Goal: Ask a question

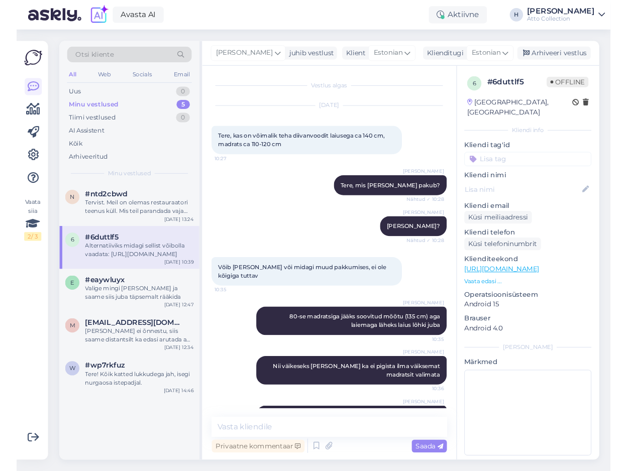
scroll to position [90, 0]
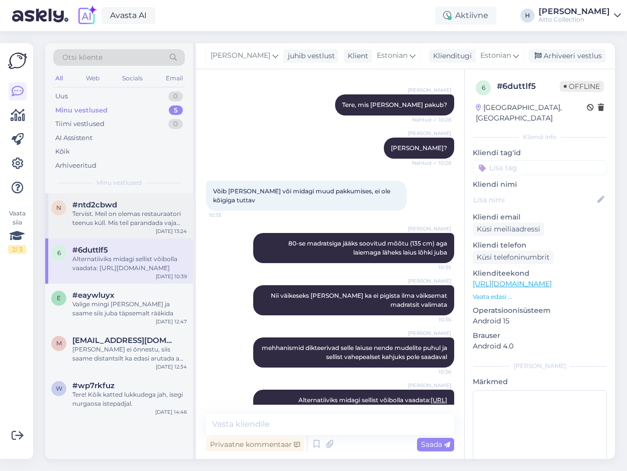
click at [109, 205] on span "#ntd2cbwd" at bounding box center [94, 205] width 45 height 9
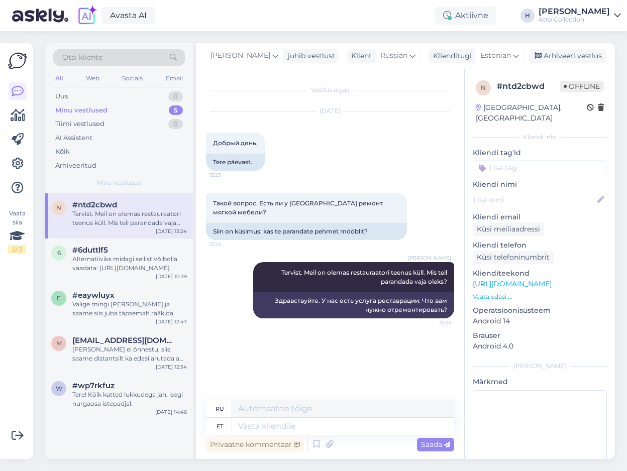
scroll to position [0, 0]
click at [282, 428] on textarea at bounding box center [343, 426] width 222 height 17
type textarea "Saatke"
type textarea "Отправлять"
type textarea "Saatke palun"
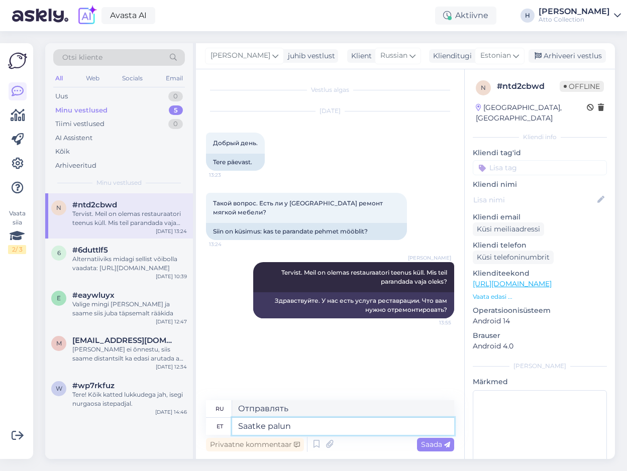
type textarea "Пожалуйста, отправьте"
type textarea "Saatke palun päring"
type textarea "Пожалуйста, отправьте запрос."
type textarea "Saatke palun päring võimalikult tä"
type textarea "Пожалуйста, отправьте Ваш запрос как можно скорее."
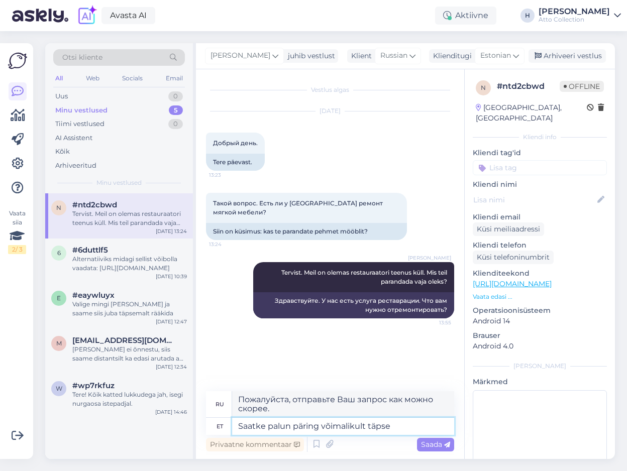
type textarea "Saatke palun päring võimalikult täpse i"
type textarea "Пожалуйста, отправьте ваш запрос как можно точнее."
type textarea "Saatke palun päring võimalikult täpse info j"
type textarea "Пожалуйста, отправьте ваш запрос, предоставив как можно больше точной информаци…"
type textarea "Saatke palun päring võimalikult täpse info ja m"
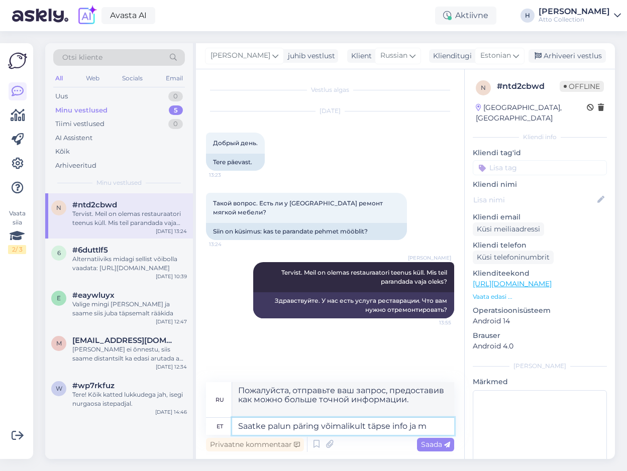
type textarea "Пожалуйста, отправьте ваш запрос с как можно более подробной информацией и"
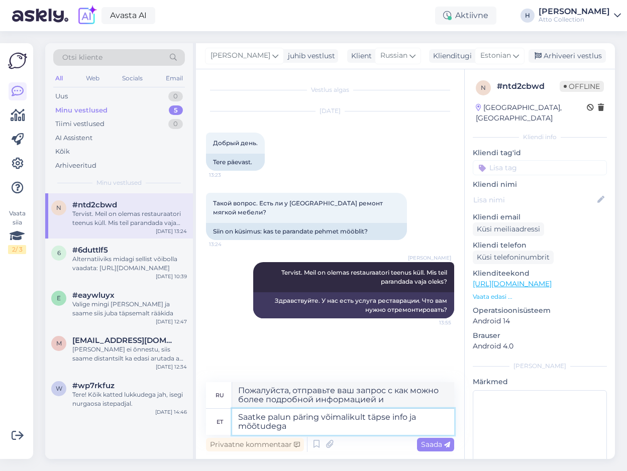
type textarea "Saatke palun päring võimalikult täpse info ja mõõtudega"
type textarea "Пожалуйста, отправьте запрос, указав как можно более точную информацию и размер…"
type textarea "Saatke palun päring võimalikult täpse info ja mõõtudega meie"
type textarea "Пожалуйста, отправьте нам запрос с максимально точной информацией и измерениями."
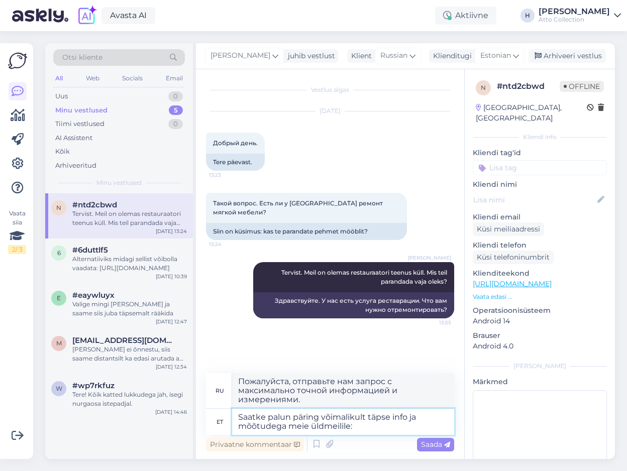
type textarea "Saatke palun päring võimalikult täpse info ja mõõtudega meie üldmeilile:"
type textarea "Пожалуйста, отправьте Ваш запрос с максимально точной информацией и размерами н…"
type textarea "Saatke palun päring võimalikult täpse info ja mõõtudega meie üldmeilile: info"
type textarea "Пожалуйста, отправьте ваш запрос с максимально точной информацией и размерами н…"
type textarea "Saatke palun päring võimalikult täpse info ja mõõtudega meie üldmeilile: info@at"
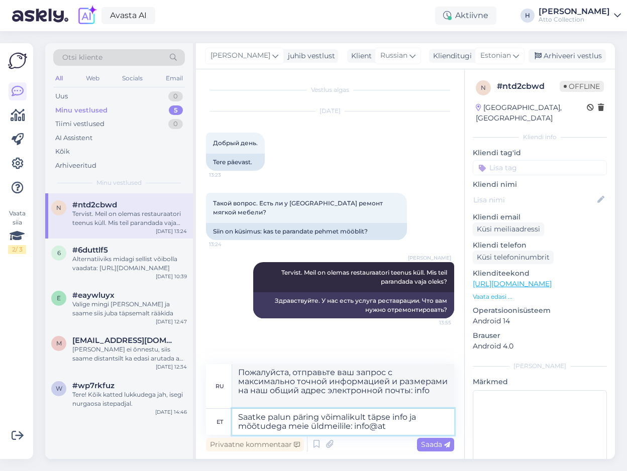
type textarea "Пожалуйста, отправьте ваш запрос с максимально точной информацией и размерами н…"
type textarea "Saatke palun päring võimalikult täpse info ja mõõtudega meie üldmeilile: [EMAIL…"
type textarea "Пожалуйста, отправьте ваш запрос с максимально точной информацией и размерами н…"
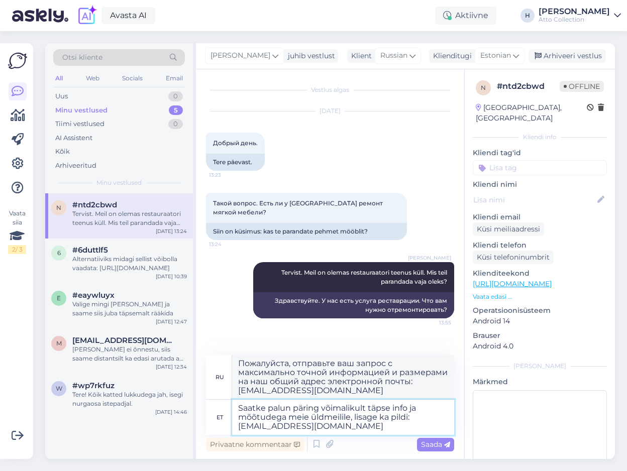
type textarea "Saatke palun päring võimalikult täpse info ja mõõtudega meie üldmeilile, lisage…"
type textarea "Пожалуйста, отправьте ваш запрос с максимально точной информацией и размерами н…"
type textarea "Saatke palun päring võimalikult täpse info ja mõõtudega meie üldmeilile, lisage…"
type textarea "Пожалуйста, отправьте свой запрос с максимально точной информацией и размерами …"
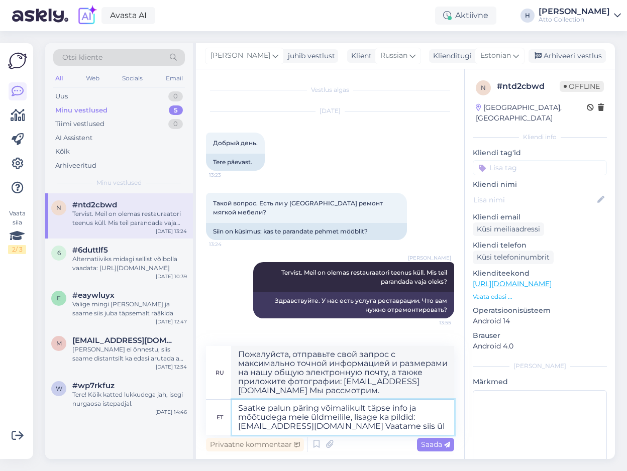
type textarea "Saatke palun päring võimalikult täpse info ja mõõtudega meie üldmeilile, lisage…"
type textarea "Пожалуйста, отправьте свой запрос, предоставив как можно больше точной информац…"
type textarea "Saatke palun päring võimalikult täpse info ja mõõtudega meie üldmeilile, lisage…"
type textarea "Пожалуйста, отправьте ваш запрос, предоставив как можно больше точной информаци…"
type textarea "Saatke palun päring võimalikult täpse info ja mõõtudega meie üldmeilile, lisage…"
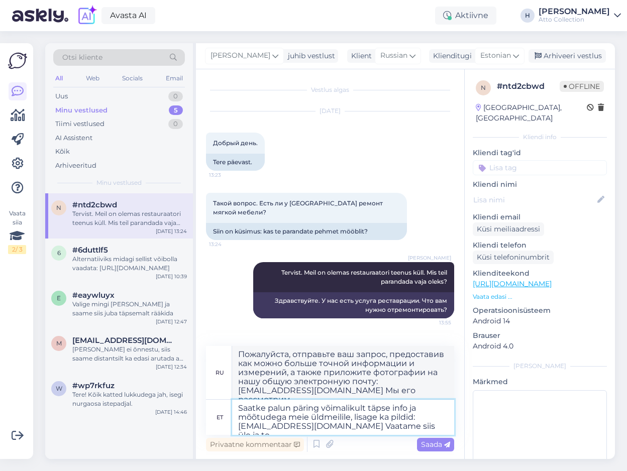
type textarea "Пожалуйста, отправьте ваш запрос с максимально точной информацией и размерами н…"
type textarea "Saatke palun päring võimalikult täpse info ja mõõtudega meie üldmeilile, lisage…"
type textarea "Пожалуйста, отправьте свой запрос с максимально точной информацией и размерами …"
type textarea "Saatke palun päring võimalikult täpse info ja mõõtudega meie üldmeilile, lisage…"
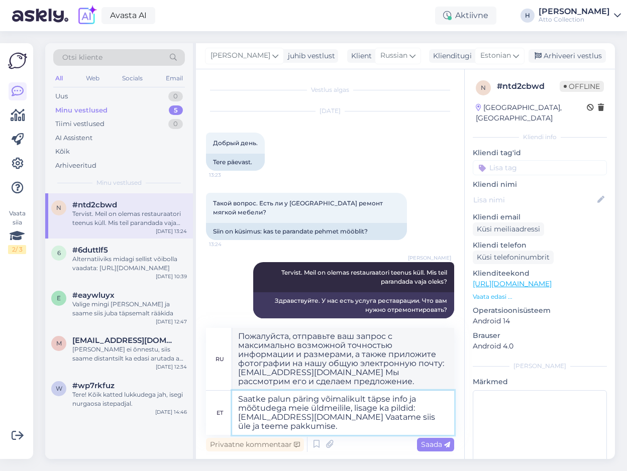
type textarea "Пожалуйста, отправьте свой запрос с максимально возможной точностью информации …"
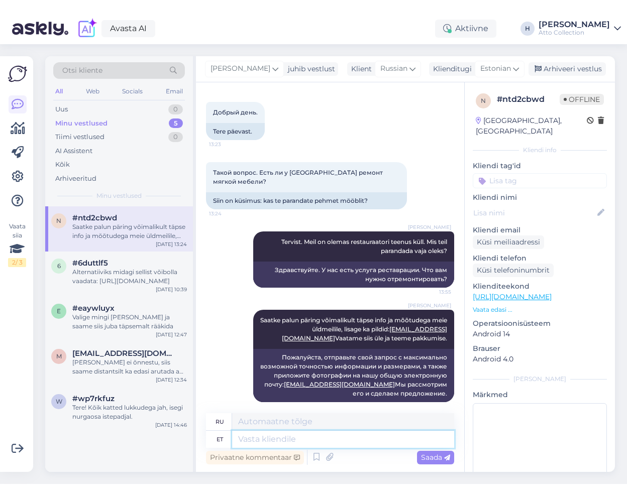
scroll to position [18, 0]
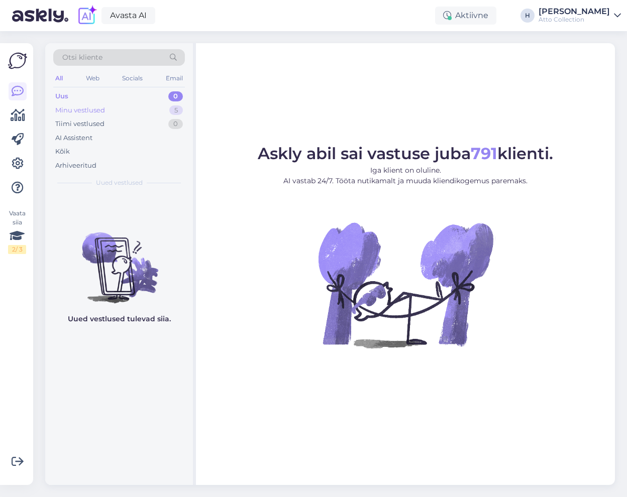
click at [91, 111] on div "Minu vestlused" at bounding box center [80, 111] width 50 height 10
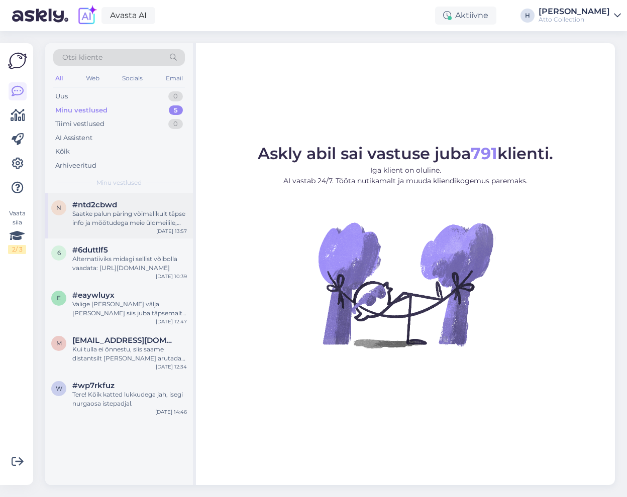
click at [117, 212] on div "Saatke palun päring võimalikult täpse info ja mõõtudega meie üldmeilile, lisage…" at bounding box center [129, 219] width 115 height 18
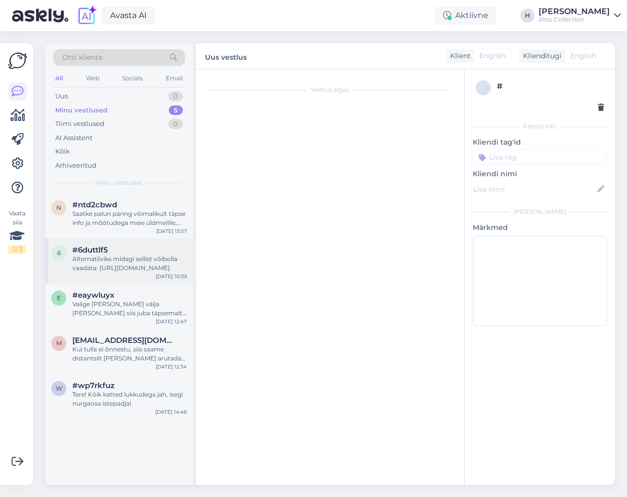
scroll to position [18, 0]
